Goal: Information Seeking & Learning: Learn about a topic

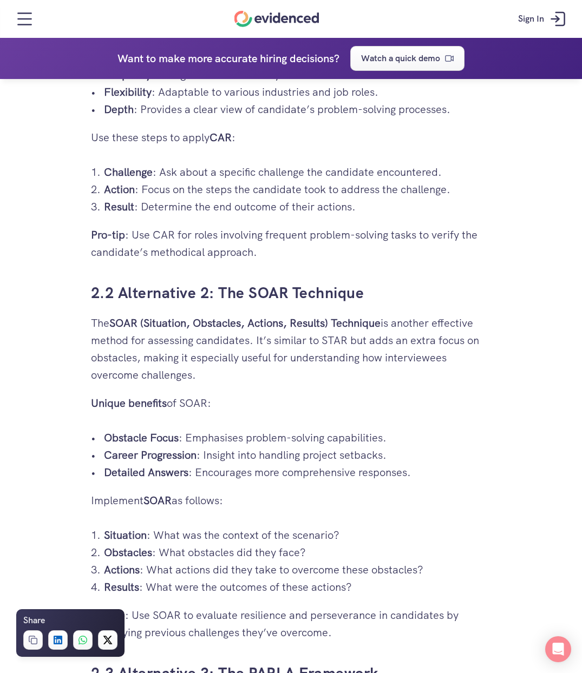
scroll to position [2003, 0]
drag, startPoint x: 199, startPoint y: 325, endPoint x: 229, endPoint y: 330, distance: 30.2
click at [229, 330] on strong "SOAR (Situation, Obstacles, Actions, Results) Technique" at bounding box center [244, 323] width 271 height 14
click at [175, 375] on p "The SOAR (Situation, Obstacles, Actions, Results) Technique is another effectiv…" at bounding box center [291, 348] width 401 height 69
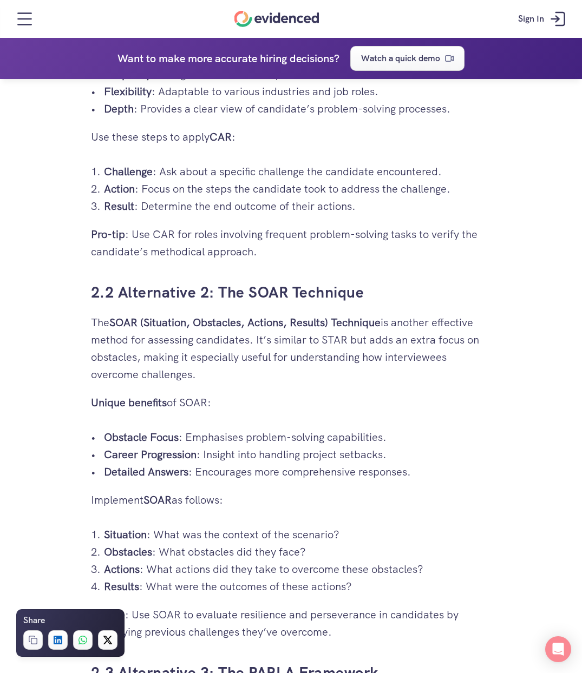
click at [168, 373] on p "The SOAR (Situation, Obstacles, Actions, Results) Technique is another effectiv…" at bounding box center [291, 348] width 401 height 69
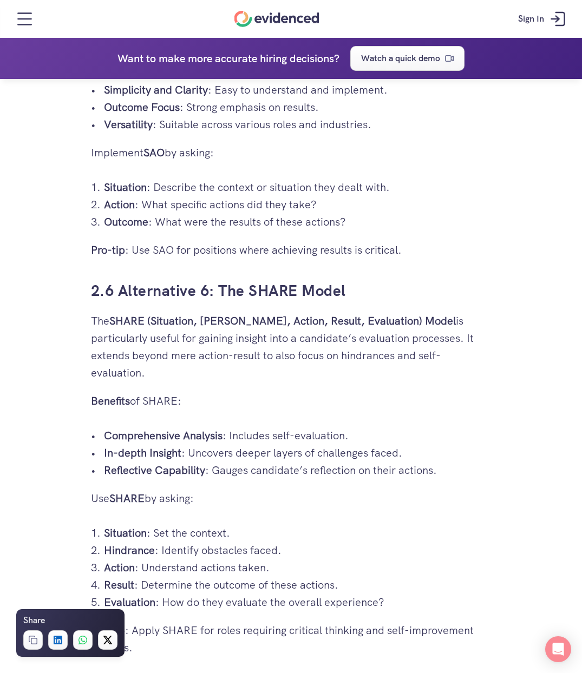
scroll to position [3518, 0]
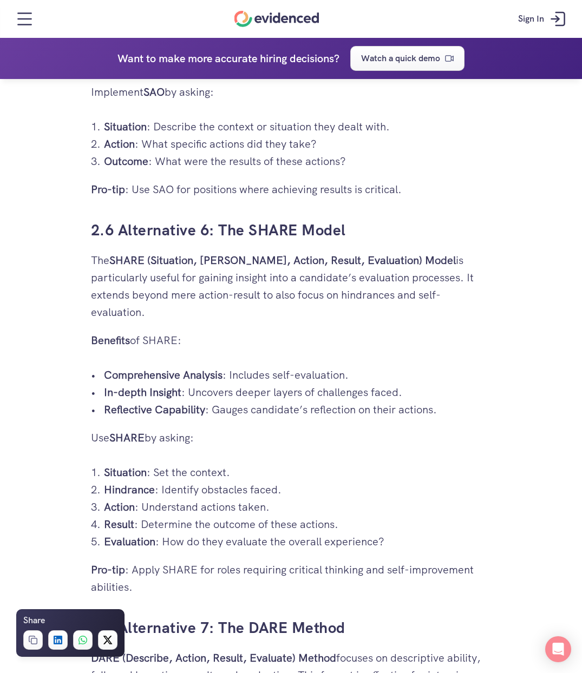
drag, startPoint x: 157, startPoint y: 421, endPoint x: 139, endPoint y: 405, distance: 24.5
click at [139, 405] on strong "Reflective Capability" at bounding box center [154, 410] width 101 height 14
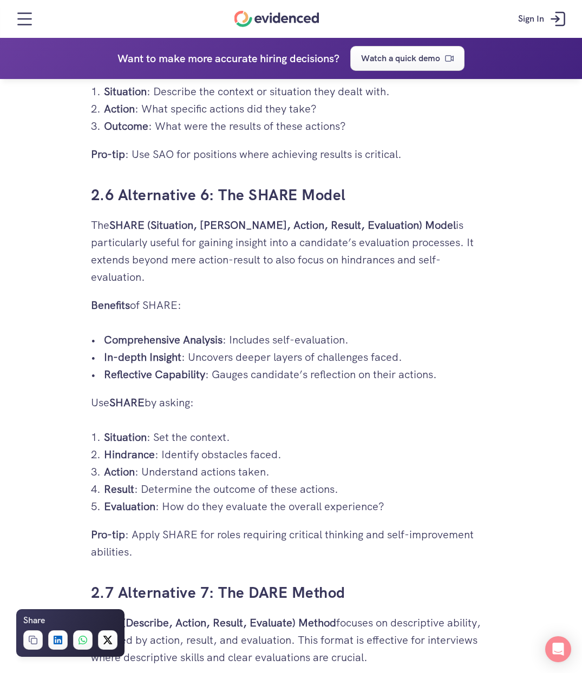
scroll to position [3572, 0]
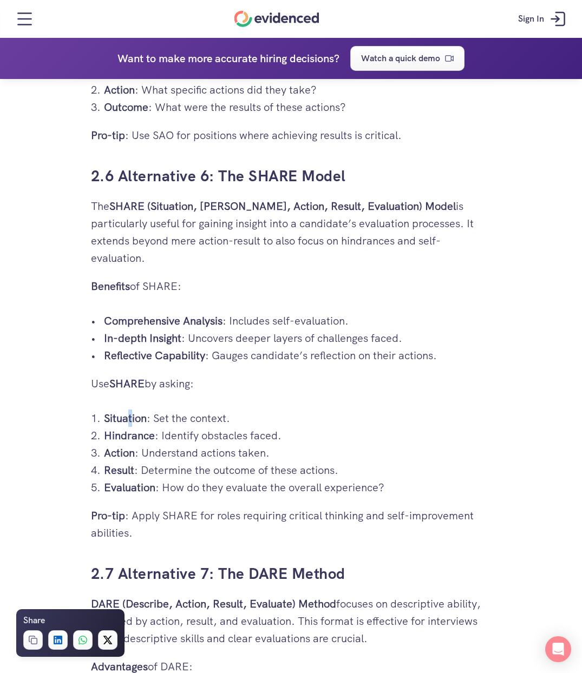
click at [124, 424] on strong "Situation" at bounding box center [125, 418] width 43 height 14
click at [107, 451] on strong "Action" at bounding box center [119, 453] width 31 height 14
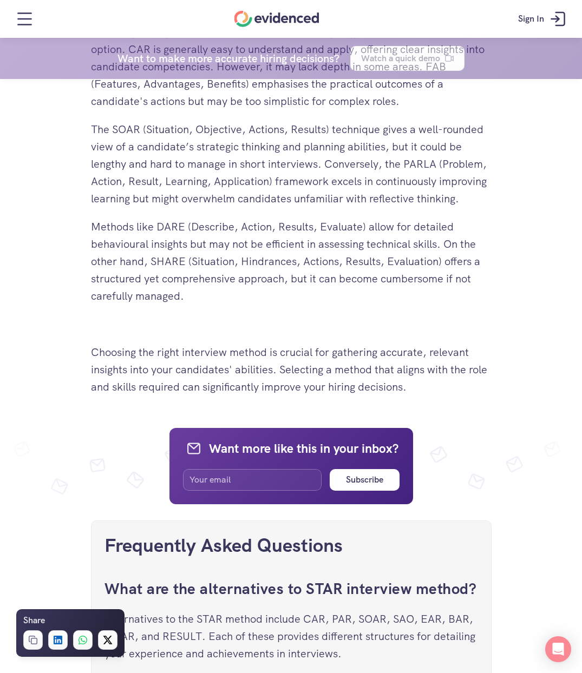
scroll to position [5358, 0]
